Goal: Book appointment/travel/reservation

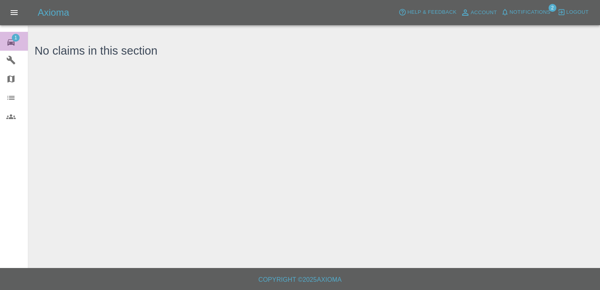
click at [10, 36] on div "1" at bounding box center [17, 41] width 22 height 11
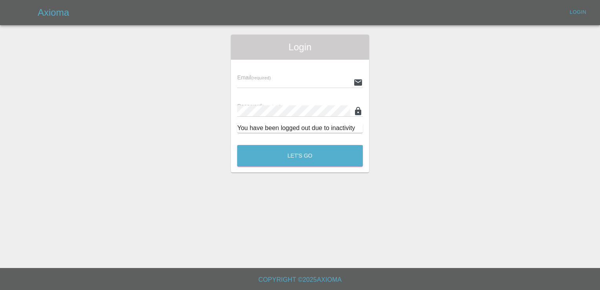
type input "[EMAIL_ADDRESS][DOMAIN_NAME]"
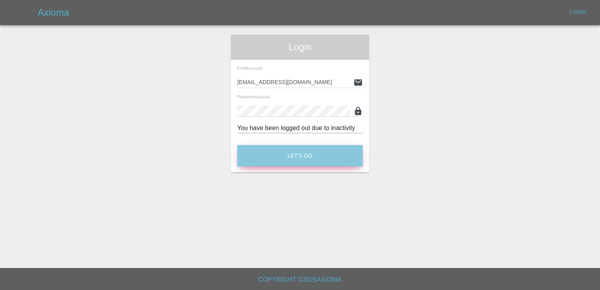
click at [310, 151] on button "Let's Go" at bounding box center [300, 156] width 126 height 22
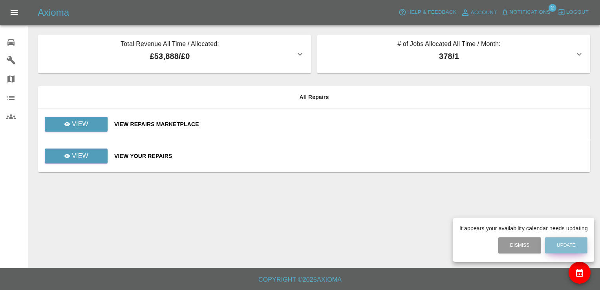
click at [572, 247] on button "Update" at bounding box center [566, 245] width 42 height 16
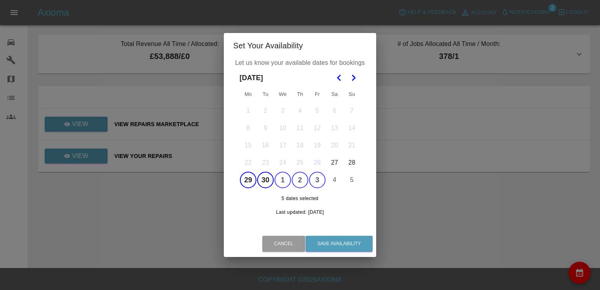
click at [353, 78] on icon "Go to the Next Month" at bounding box center [353, 77] width 9 height 9
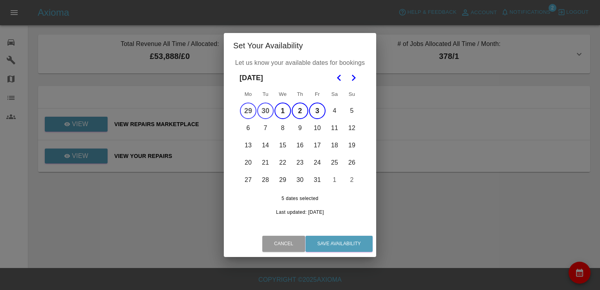
click at [248, 108] on button "29" at bounding box center [248, 111] width 17 height 17
click at [256, 109] on button "29" at bounding box center [248, 111] width 17 height 17
click at [269, 109] on button "30" at bounding box center [265, 111] width 17 height 17
click at [227, 108] on div "Let us know your available dates for bookings October 2025 Mo Tu We Th Fr Sa Su…" at bounding box center [300, 144] width 152 height 173
click at [254, 106] on button "29" at bounding box center [248, 111] width 17 height 17
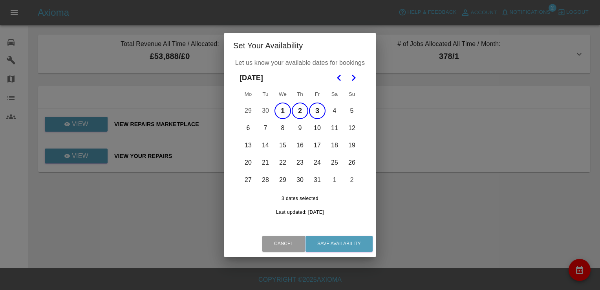
click at [292, 108] on button "2" at bounding box center [300, 111] width 17 height 17
click at [290, 108] on button "1" at bounding box center [283, 111] width 17 height 17
click at [321, 108] on button "3" at bounding box center [317, 111] width 17 height 17
click at [243, 130] on button "6" at bounding box center [248, 128] width 17 height 17
click at [297, 128] on button "9" at bounding box center [300, 128] width 17 height 17
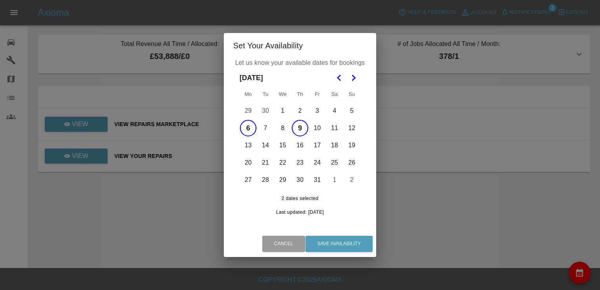
click at [319, 129] on button "10" at bounding box center [317, 128] width 17 height 17
click at [252, 145] on button "13" at bounding box center [248, 145] width 17 height 17
click at [264, 145] on button "14" at bounding box center [265, 145] width 17 height 17
click at [283, 145] on button "15" at bounding box center [283, 145] width 17 height 17
click at [300, 147] on button "16" at bounding box center [300, 145] width 17 height 17
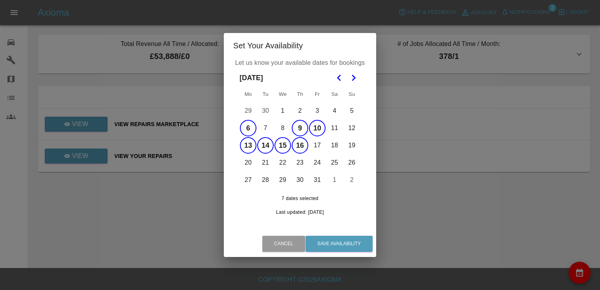
click at [315, 146] on button "17" at bounding box center [317, 145] width 17 height 17
click at [332, 243] on button "Save Availability" at bounding box center [339, 244] width 67 height 16
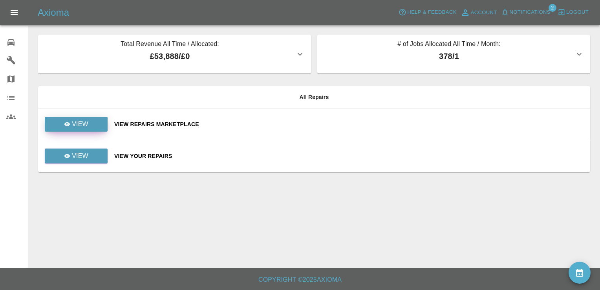
click at [90, 123] on link "View" at bounding box center [76, 124] width 63 height 15
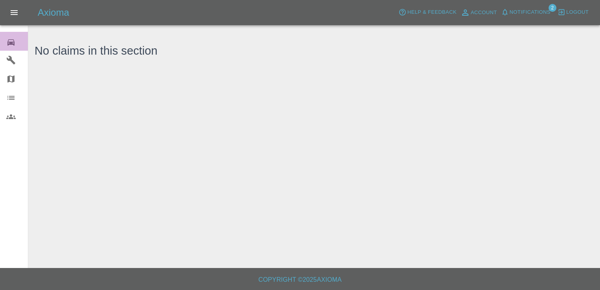
click at [13, 39] on icon at bounding box center [10, 42] width 9 height 9
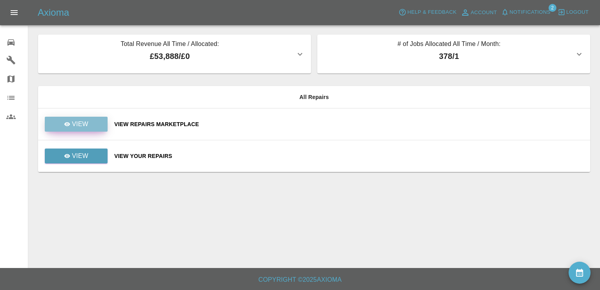
click at [84, 119] on link "View" at bounding box center [76, 124] width 63 height 15
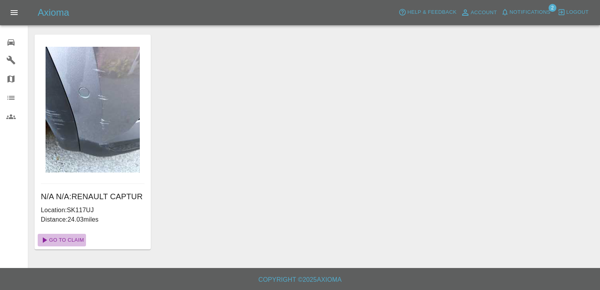
click at [74, 240] on link "Go To Claim" at bounding box center [62, 240] width 48 height 13
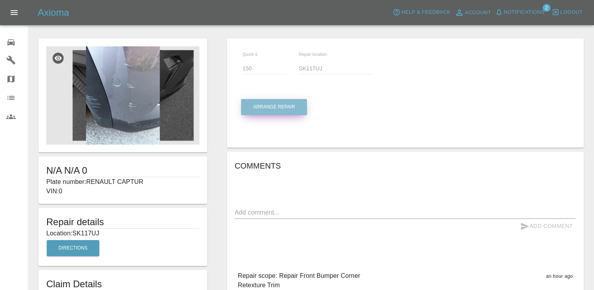
click at [282, 104] on button "Arrange Repair" at bounding box center [274, 107] width 66 height 16
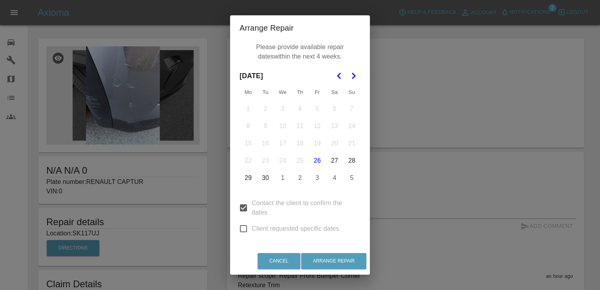
click at [266, 175] on button "30" at bounding box center [265, 178] width 17 height 17
click at [356, 74] on icon "Go to the Next Month" at bounding box center [353, 75] width 9 height 9
click at [284, 106] on button "1" at bounding box center [283, 109] width 17 height 17
click at [300, 109] on button "2" at bounding box center [300, 109] width 17 height 17
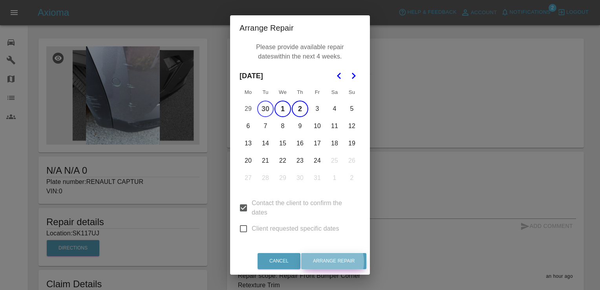
click at [331, 262] on button "Arrange Repair" at bounding box center [333, 261] width 65 height 16
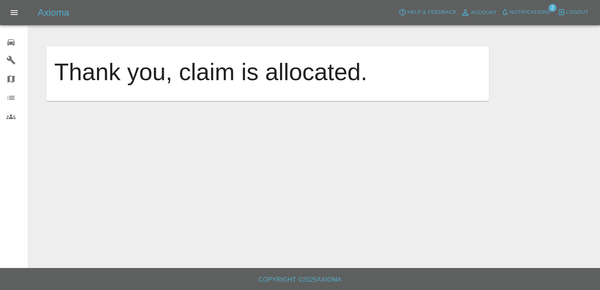
click at [11, 40] on icon at bounding box center [10, 42] width 9 height 9
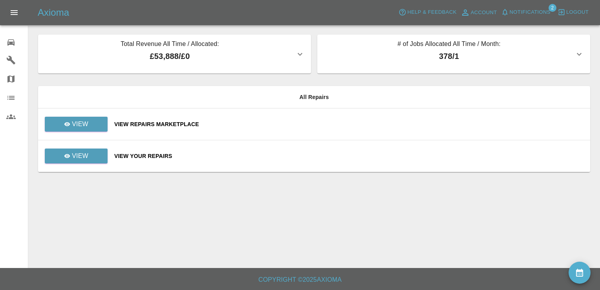
click at [137, 122] on div "View Repairs Marketplace" at bounding box center [349, 124] width 470 height 8
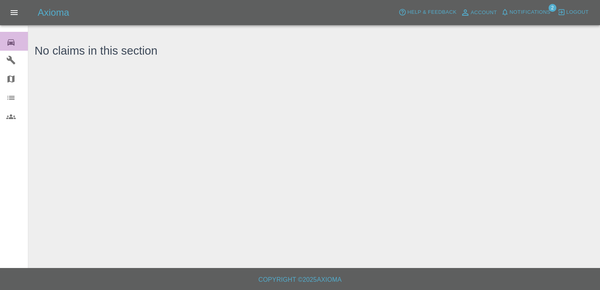
click at [13, 43] on icon at bounding box center [10, 42] width 7 height 6
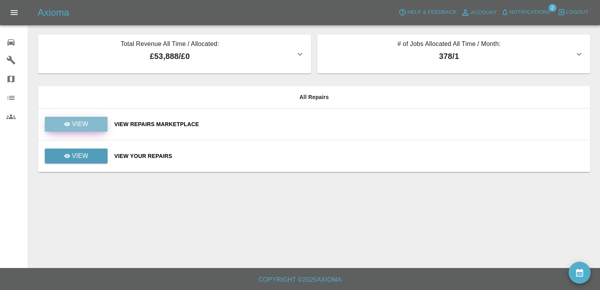
click at [91, 119] on link "View" at bounding box center [76, 124] width 63 height 15
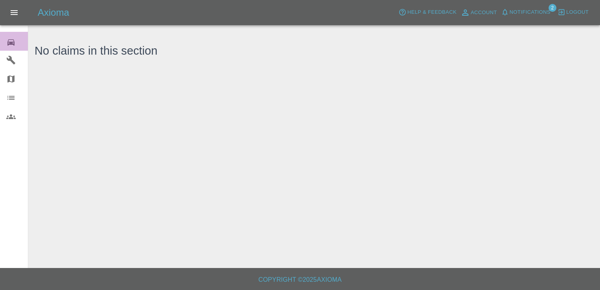
click at [13, 42] on icon at bounding box center [10, 42] width 7 height 6
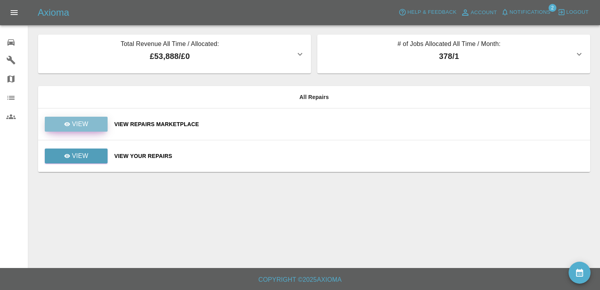
click at [68, 117] on link "View" at bounding box center [76, 124] width 63 height 15
